Goal: Use online tool/utility: Utilize a website feature to perform a specific function

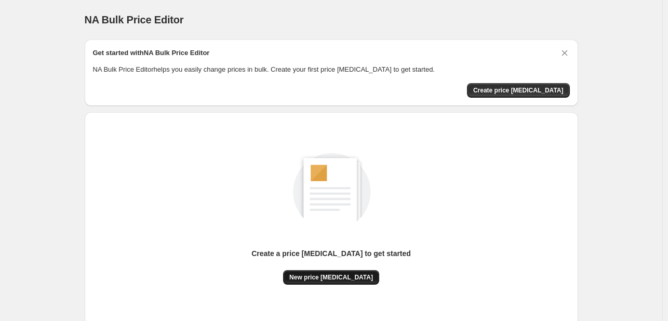
click at [310, 270] on button "New price [MEDICAL_DATA]" at bounding box center [331, 277] width 96 height 15
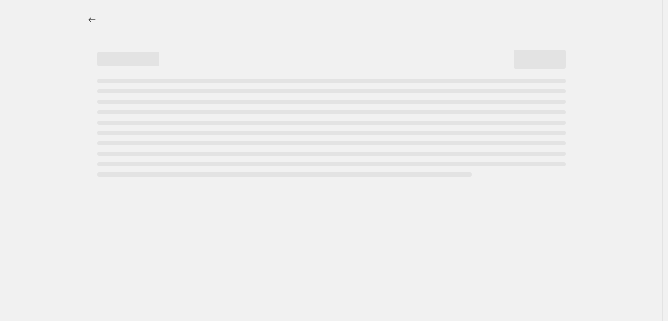
select select "percentage"
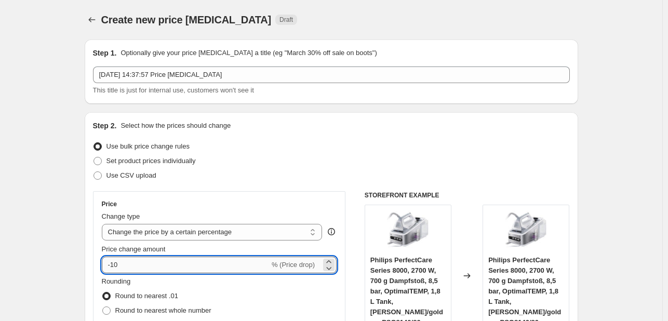
click at [146, 264] on input "-10" at bounding box center [186, 265] width 168 height 17
type input "-1"
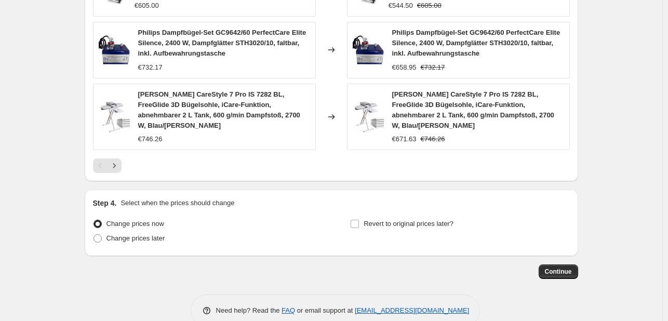
scroll to position [786, 0]
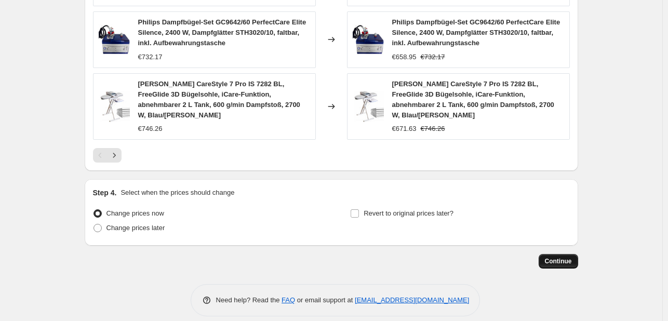
type input "-30"
click at [551, 254] on button "Continue" at bounding box center [558, 261] width 39 height 15
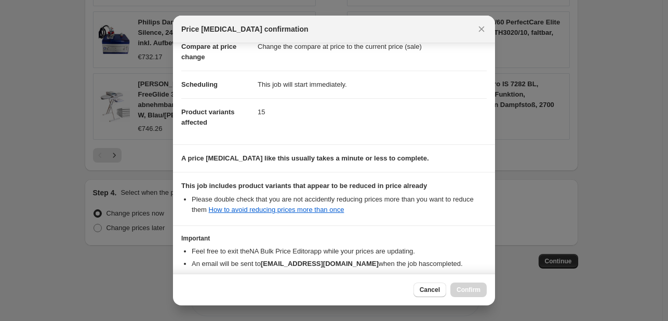
scroll to position [115, 0]
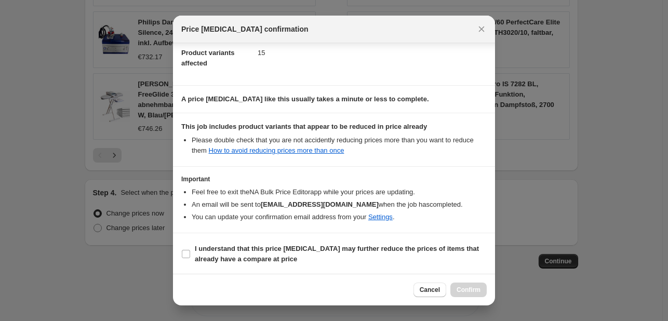
drag, startPoint x: 273, startPoint y: 261, endPoint x: 317, endPoint y: 267, distance: 44.5
click at [272, 261] on span "I understand that this price [MEDICAL_DATA] may further reduce the prices of it…" at bounding box center [341, 254] width 292 height 21
click at [190, 258] on input "I understand that this price [MEDICAL_DATA] may further reduce the prices of it…" at bounding box center [186, 254] width 8 height 8
checkbox input "true"
click at [476, 290] on span "Confirm" at bounding box center [469, 290] width 24 height 8
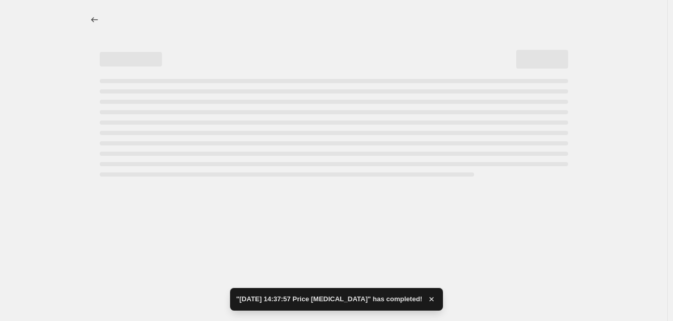
select select "percentage"
